Goal: Check status: Check status

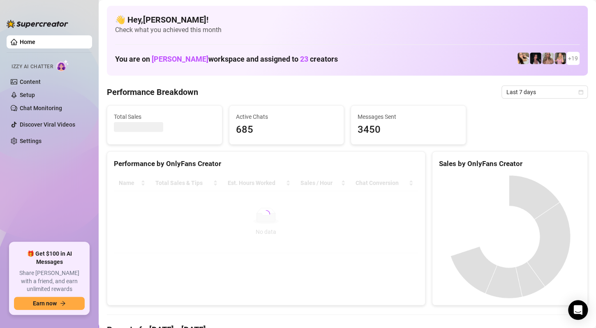
click at [17, 191] on ul "Home Izzy AI Chatter Content Setup Chat Monitoring Discover Viral Videos Settin…" at bounding box center [49, 135] width 85 height 207
click at [564, 92] on span "Last 7 days" at bounding box center [544, 92] width 76 height 12
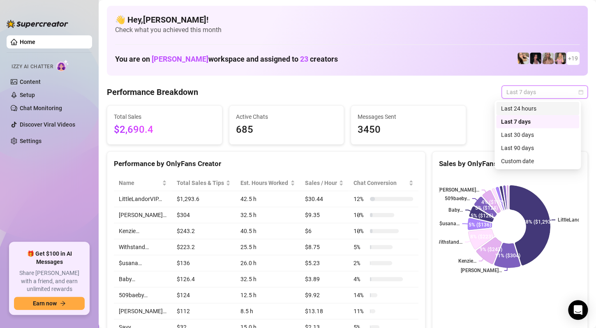
click at [529, 109] on div "Last 24 hours" at bounding box center [537, 108] width 73 height 9
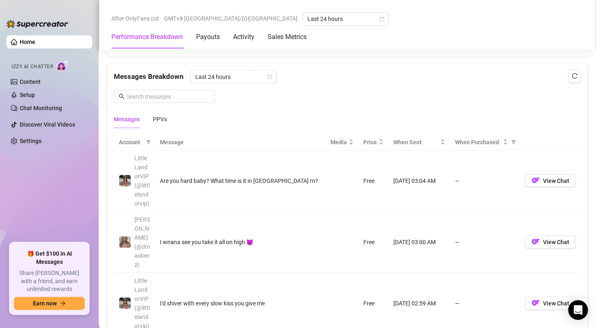
scroll to position [739, 0]
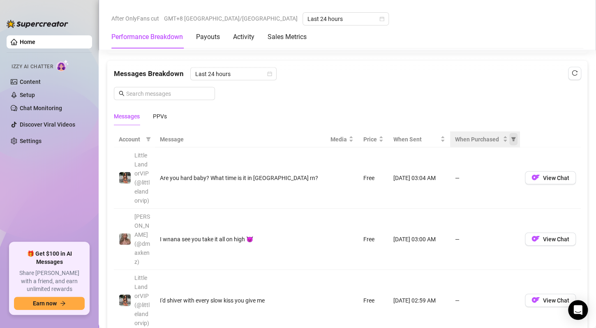
click at [511, 137] on icon "filter" at bounding box center [513, 139] width 5 height 4
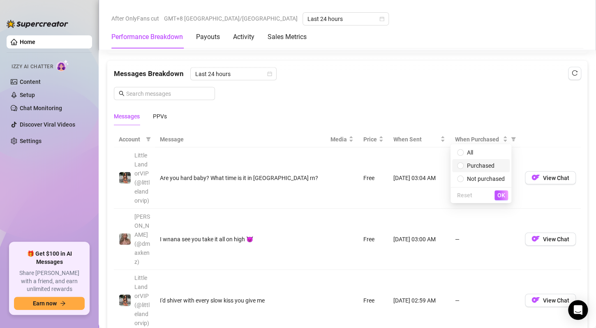
click at [474, 164] on span "Purchased" at bounding box center [481, 165] width 28 height 7
radio input "true"
click at [505, 198] on button "OK" at bounding box center [501, 195] width 14 height 10
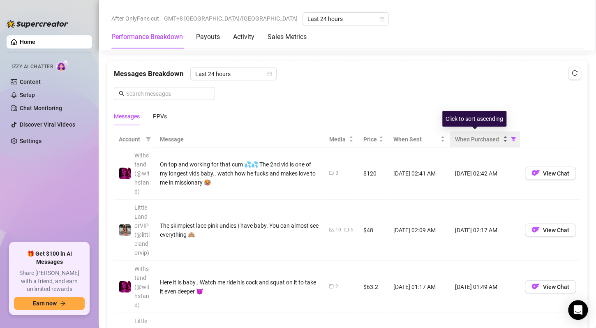
click at [482, 138] on span "When Purchased" at bounding box center [478, 138] width 46 height 9
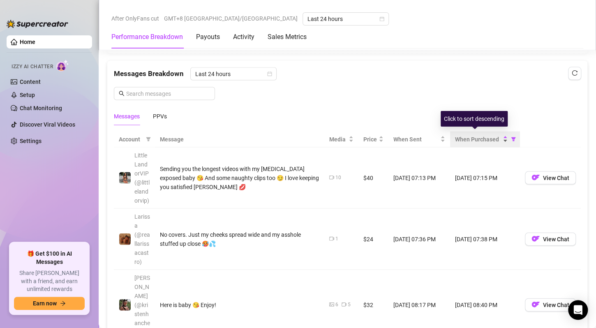
click at [482, 138] on span "When Purchased" at bounding box center [478, 138] width 46 height 9
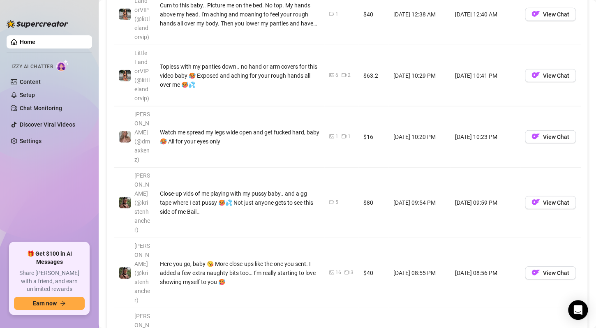
scroll to position [0, 0]
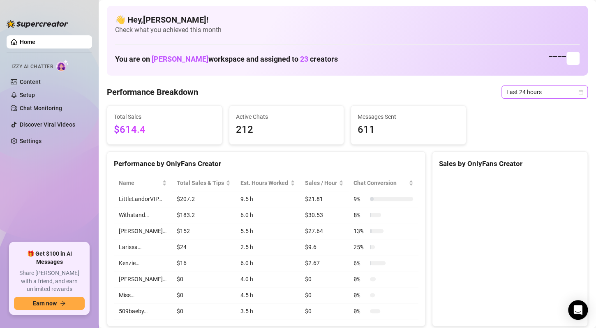
click at [550, 94] on span "Last 24 hours" at bounding box center [544, 92] width 76 height 12
click at [570, 93] on span "Last 24 hours" at bounding box center [544, 92] width 76 height 12
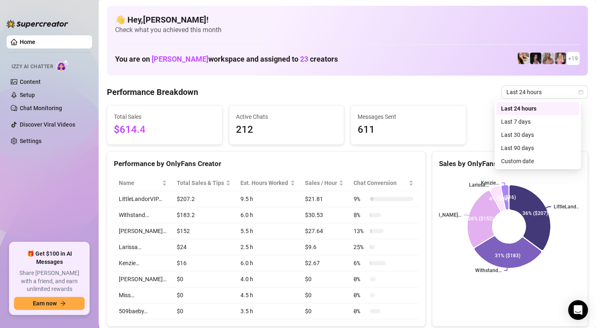
click at [535, 161] on div "Sales by OnlyFans Creator" at bounding box center [510, 163] width 142 height 11
click at [578, 92] on icon "calendar" at bounding box center [580, 92] width 5 height 5
click at [518, 157] on div "Custom date" at bounding box center [537, 161] width 73 height 9
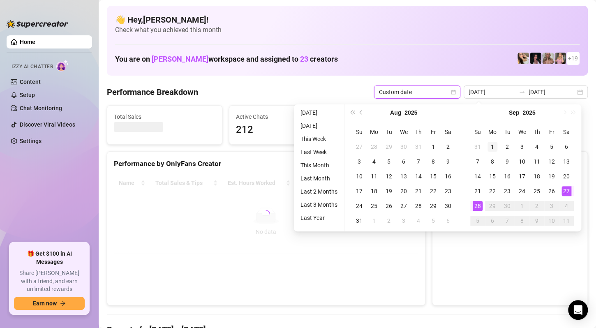
click at [493, 146] on div "1" at bounding box center [492, 147] width 10 height 10
click at [476, 205] on div "28" at bounding box center [477, 206] width 10 height 10
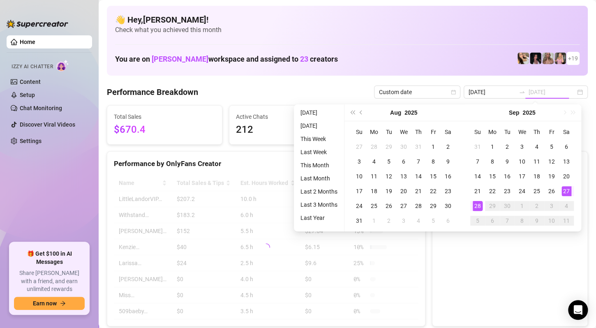
type input "[DATE]"
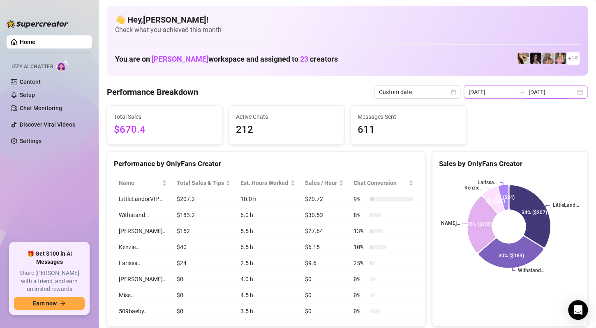
click at [571, 90] on div "[DATE] [DATE]" at bounding box center [525, 91] width 124 height 13
click at [547, 88] on input "[DATE]" at bounding box center [551, 92] width 47 height 9
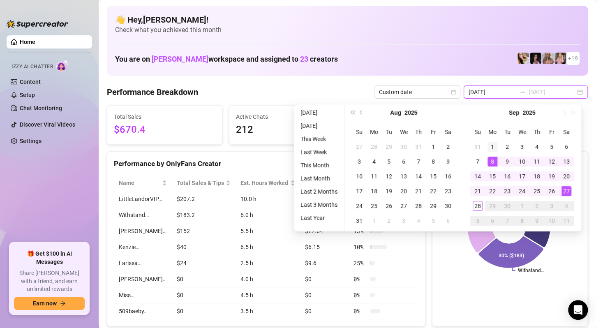
type input "[DATE]"
drag, startPoint x: 493, startPoint y: 145, endPoint x: 486, endPoint y: 196, distance: 50.7
click at [493, 145] on div "1" at bounding box center [492, 147] width 10 height 10
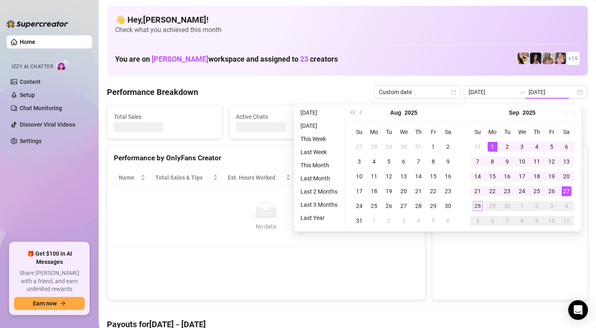
type input "[DATE]"
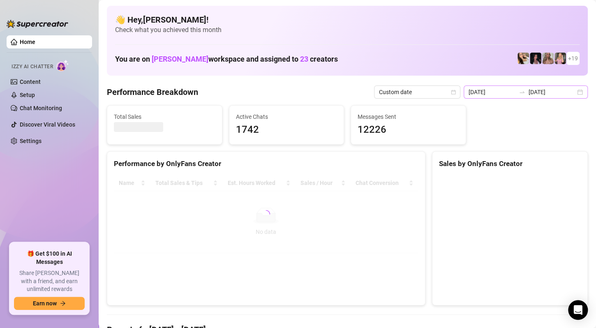
click at [572, 92] on div "[DATE] [DATE]" at bounding box center [525, 91] width 124 height 13
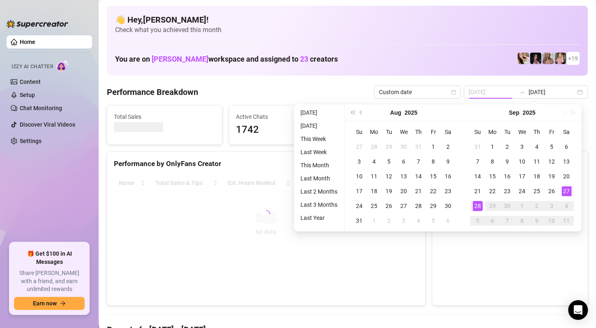
click at [479, 207] on div "28" at bounding box center [477, 206] width 10 height 10
type input "[DATE]"
click at [491, 147] on div "1" at bounding box center [492, 147] width 10 height 10
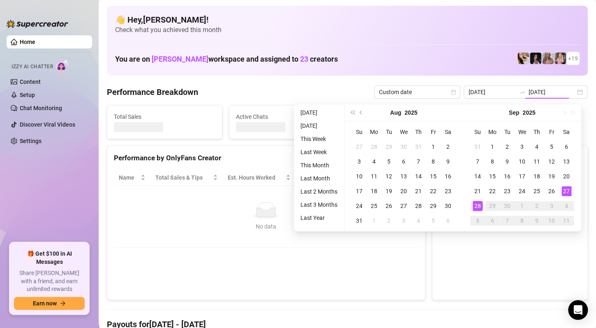
type input "[DATE]"
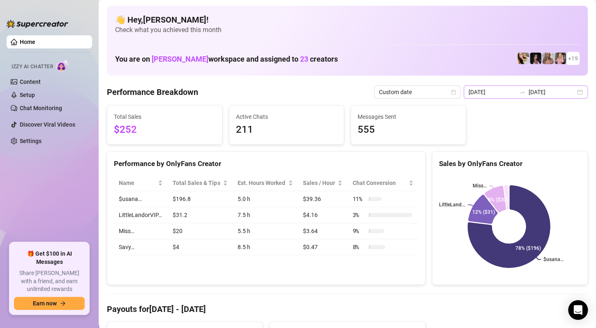
click at [570, 94] on div "[DATE] [DATE]" at bounding box center [525, 91] width 124 height 13
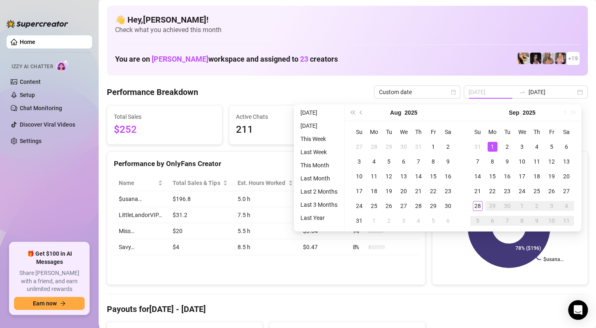
click at [492, 145] on div "1" at bounding box center [492, 147] width 10 height 10
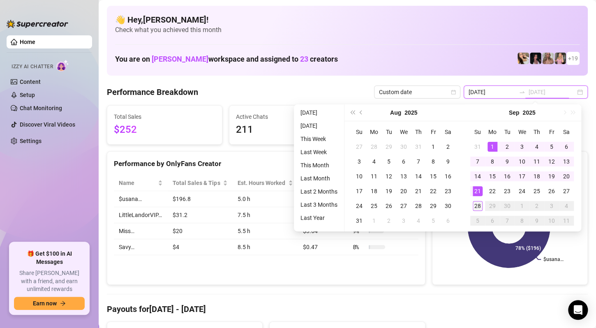
type input "[DATE]"
click at [475, 202] on div "28" at bounding box center [477, 206] width 10 height 10
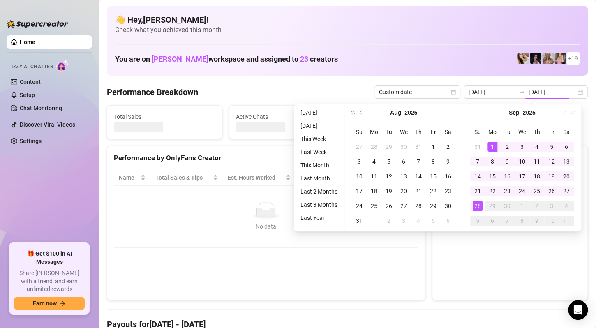
type input "[DATE]"
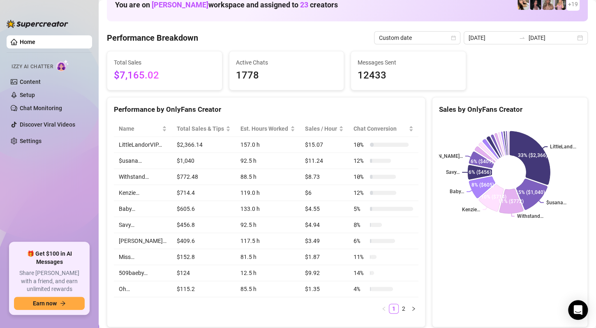
scroll to position [82, 0]
